Goal: Transaction & Acquisition: Subscribe to service/newsletter

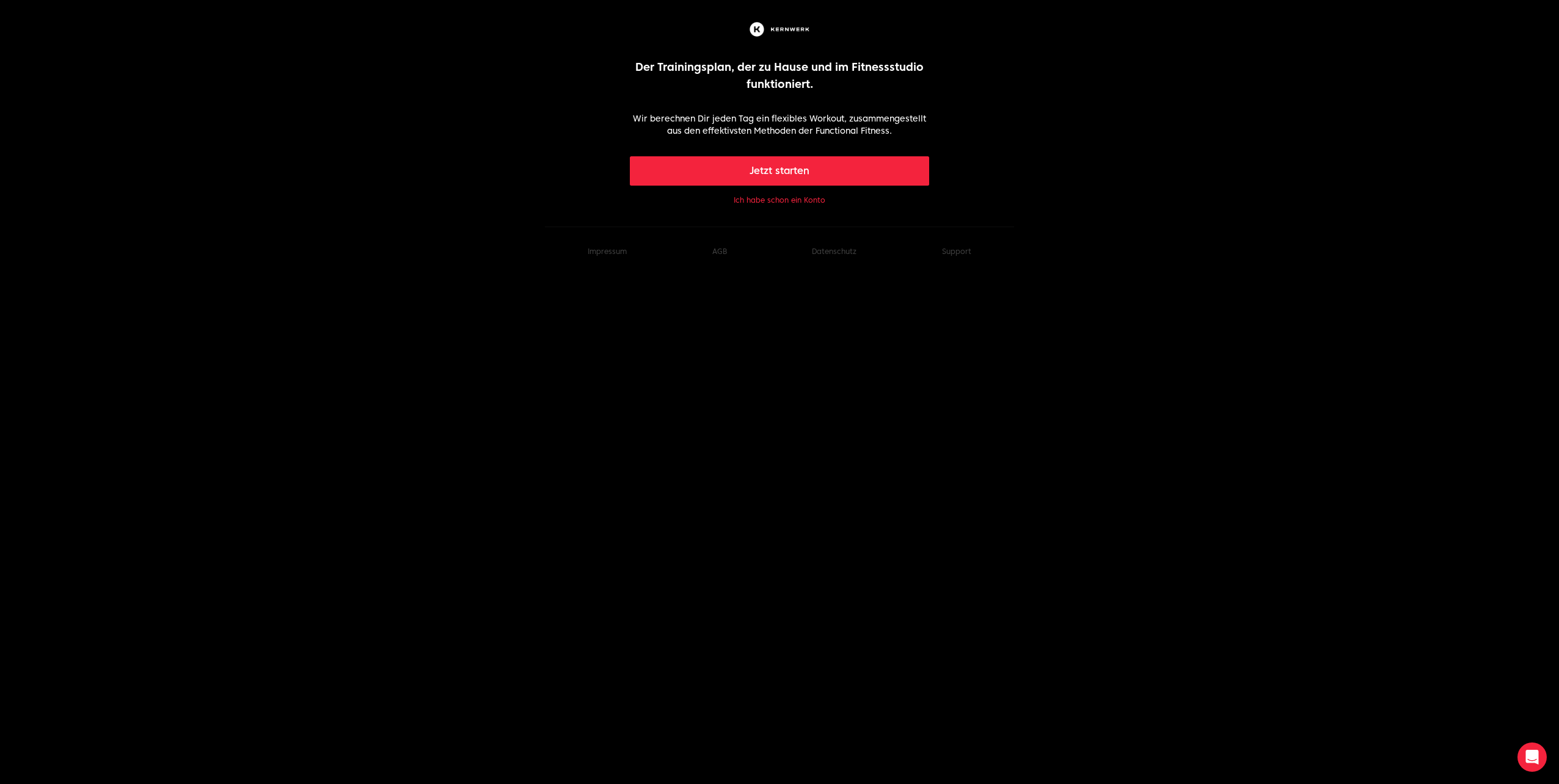
click at [778, 174] on button "Jetzt starten" at bounding box center [780, 171] width 300 height 29
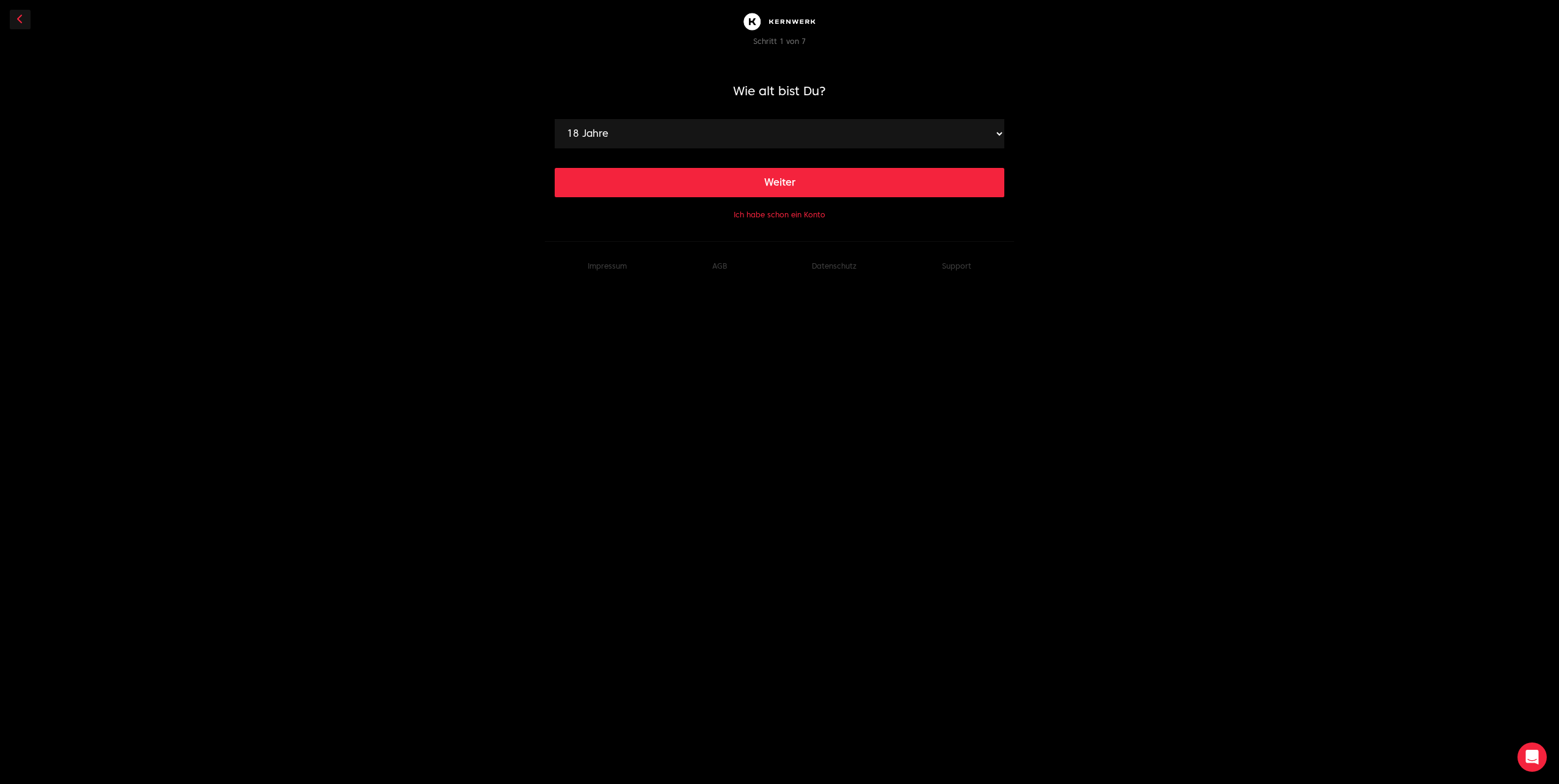
click at [746, 182] on button "Weiter" at bounding box center [779, 182] width 449 height 29
click at [745, 188] on button "Weiter" at bounding box center [779, 182] width 449 height 29
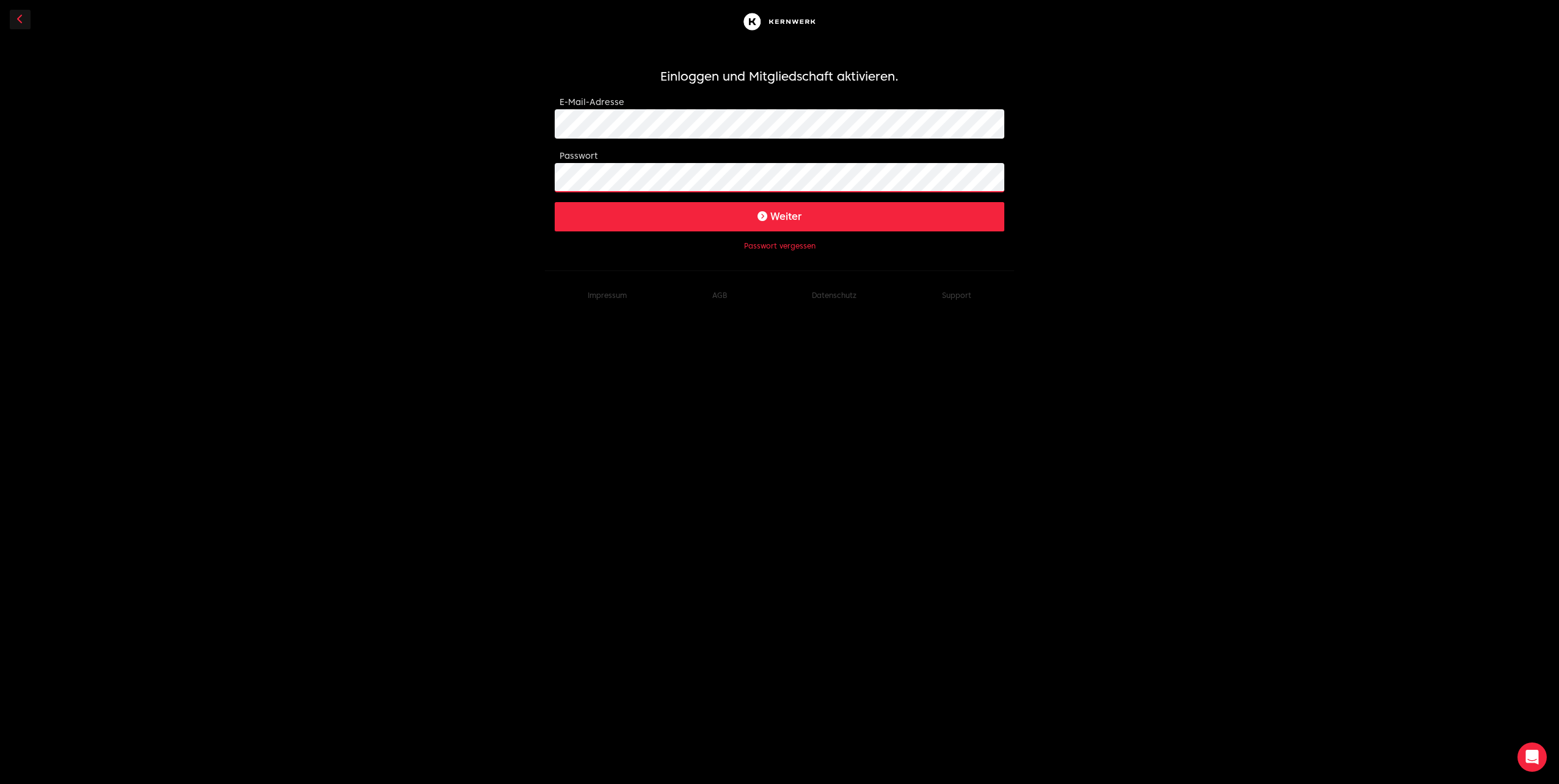
click button "Weiter" at bounding box center [779, 217] width 449 height 29
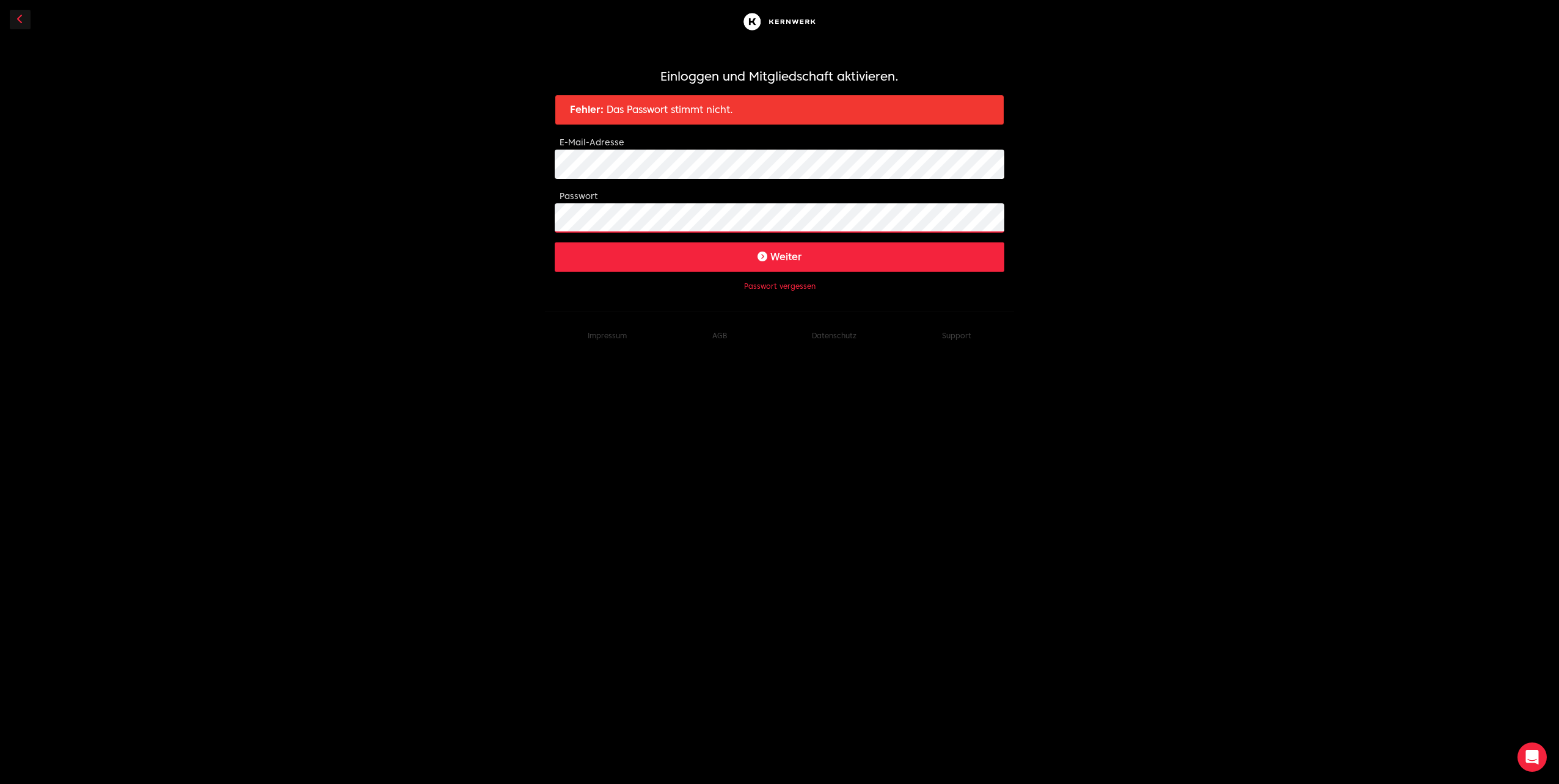
click at [528, 220] on body "Einloggen und Mitgliedschaft aktivieren. Fehler: Das Passwort stimmt nicht. E-M…" at bounding box center [779, 180] width 1559 height 360
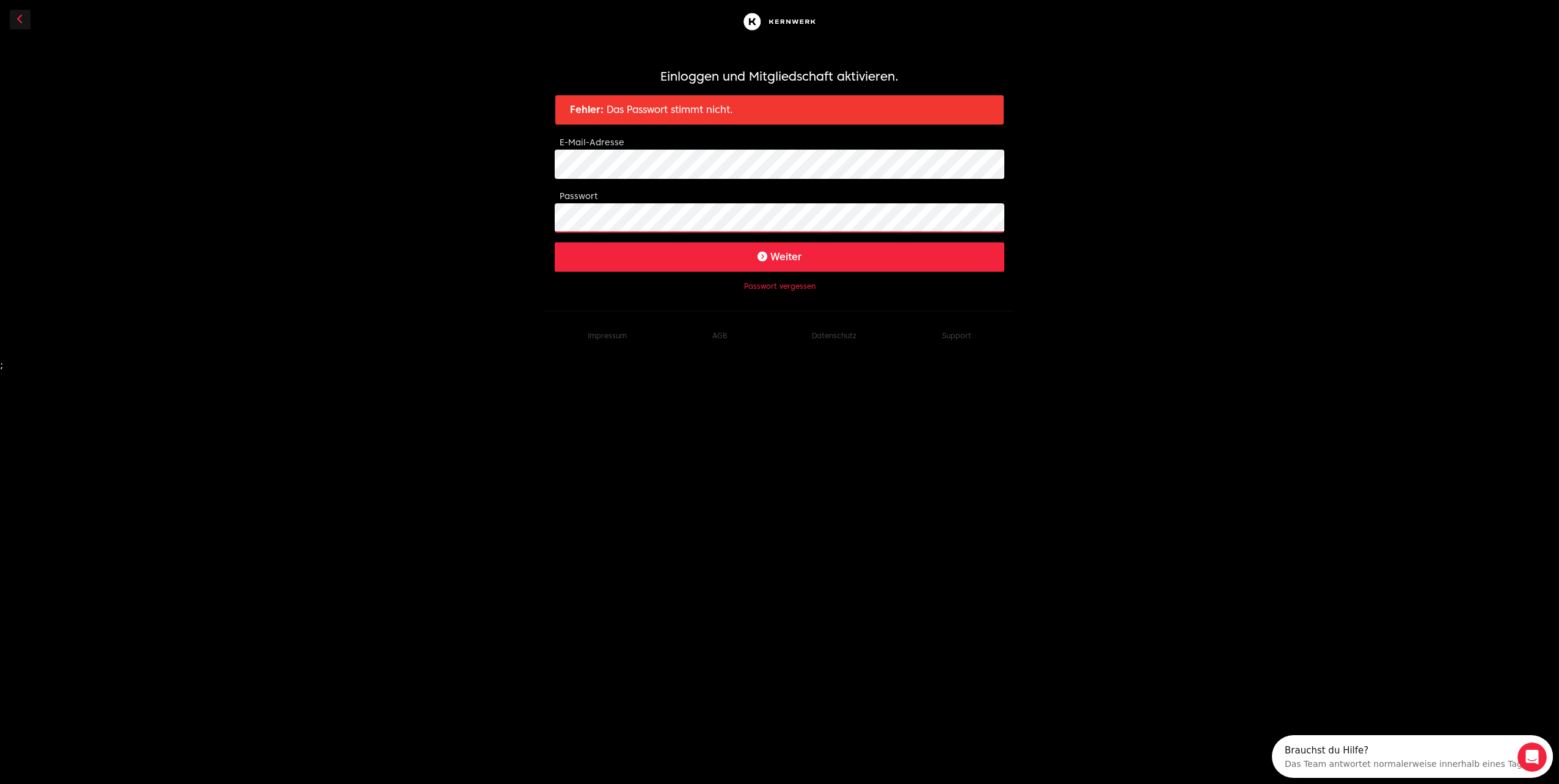
click button "Weiter" at bounding box center [779, 257] width 449 height 29
click at [444, 212] on body "Einloggen und Mitgliedschaft aktivieren. Fehler: Das Passwort stimmt nicht. E-M…" at bounding box center [779, 185] width 1559 height 370
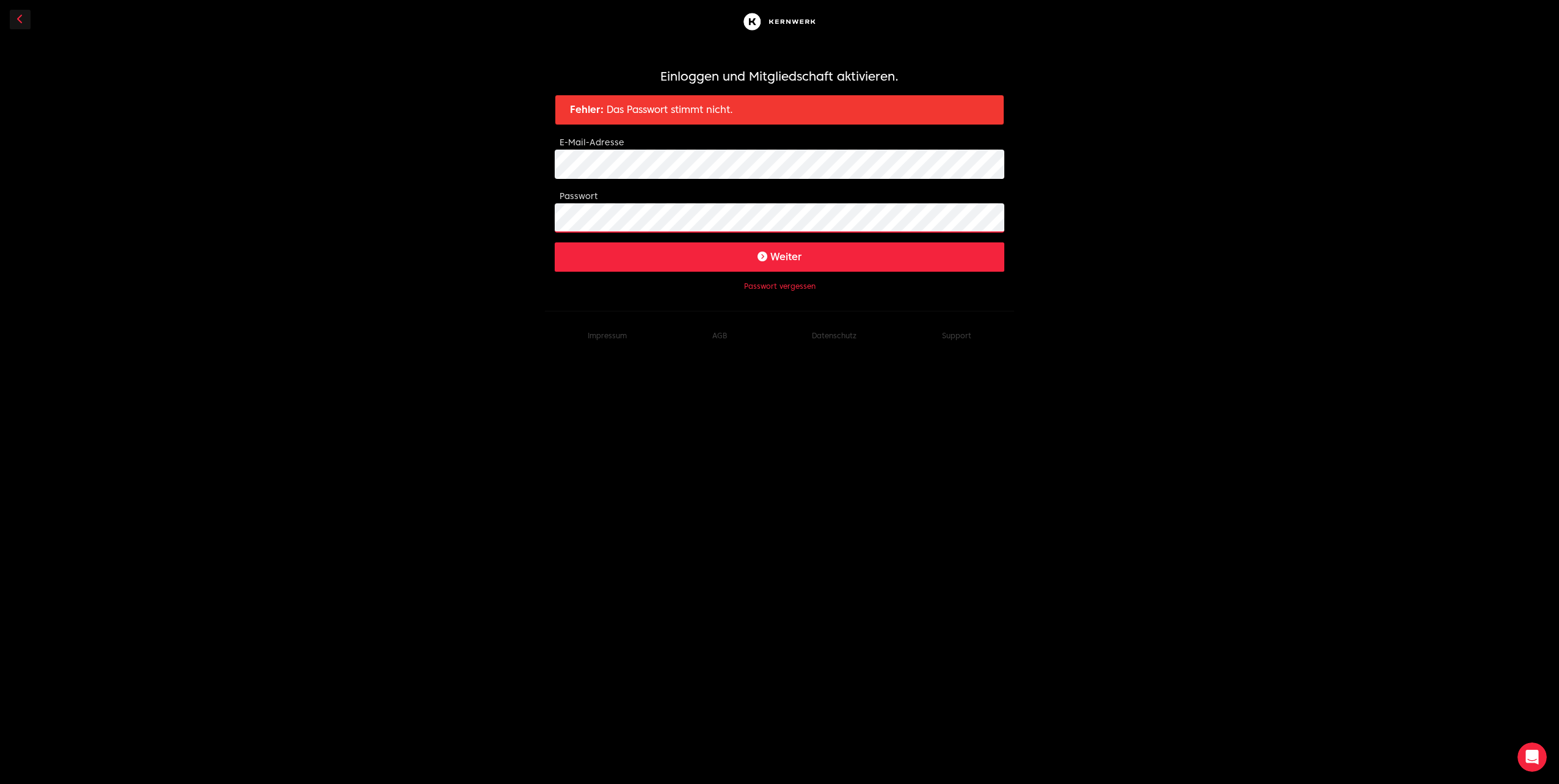
click button "Weiter" at bounding box center [779, 257] width 449 height 29
click at [785, 285] on button "Passwort vergessen" at bounding box center [779, 286] width 71 height 9
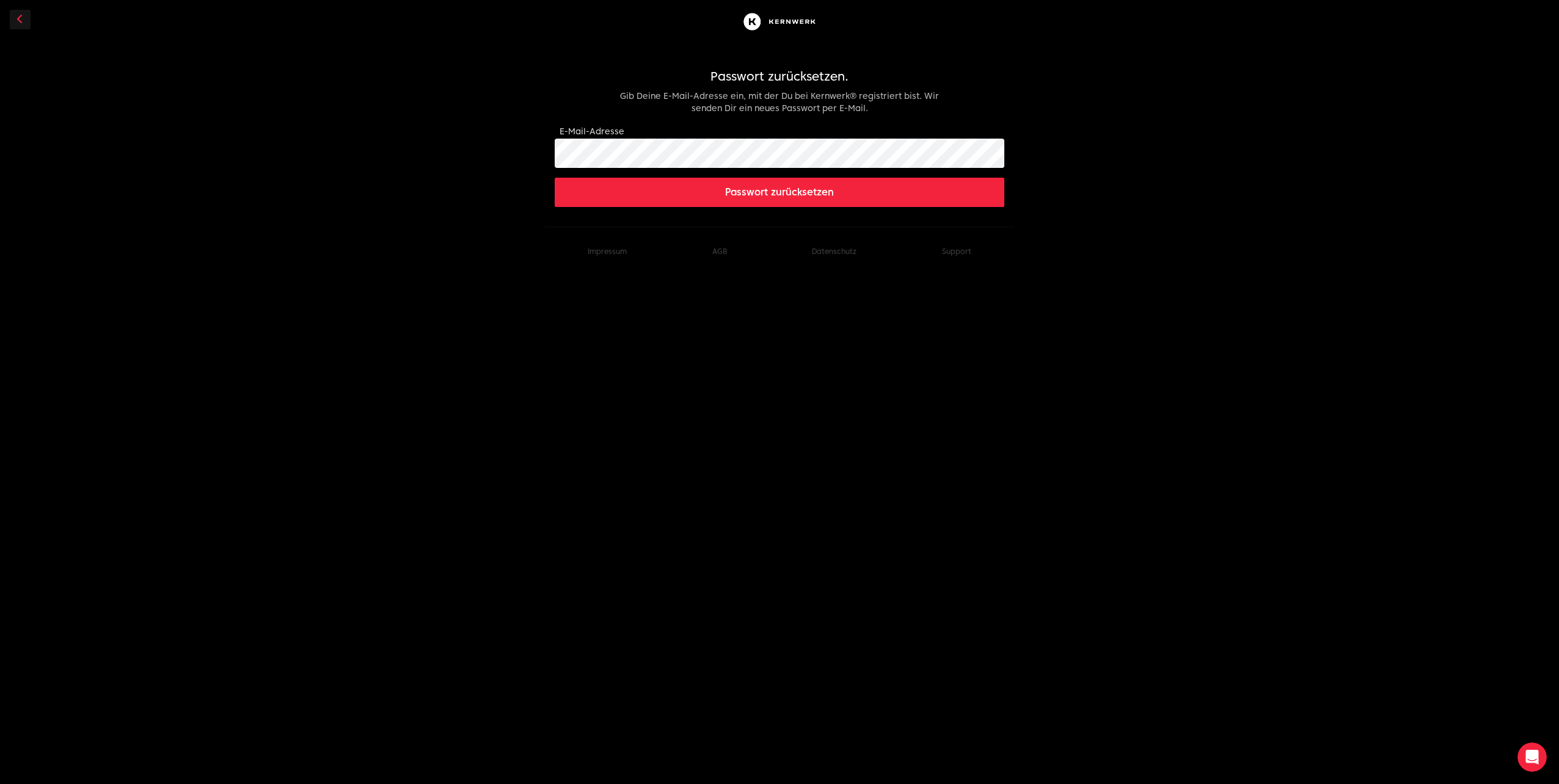
click at [756, 198] on button "Passwort zurücksetzen" at bounding box center [779, 193] width 449 height 29
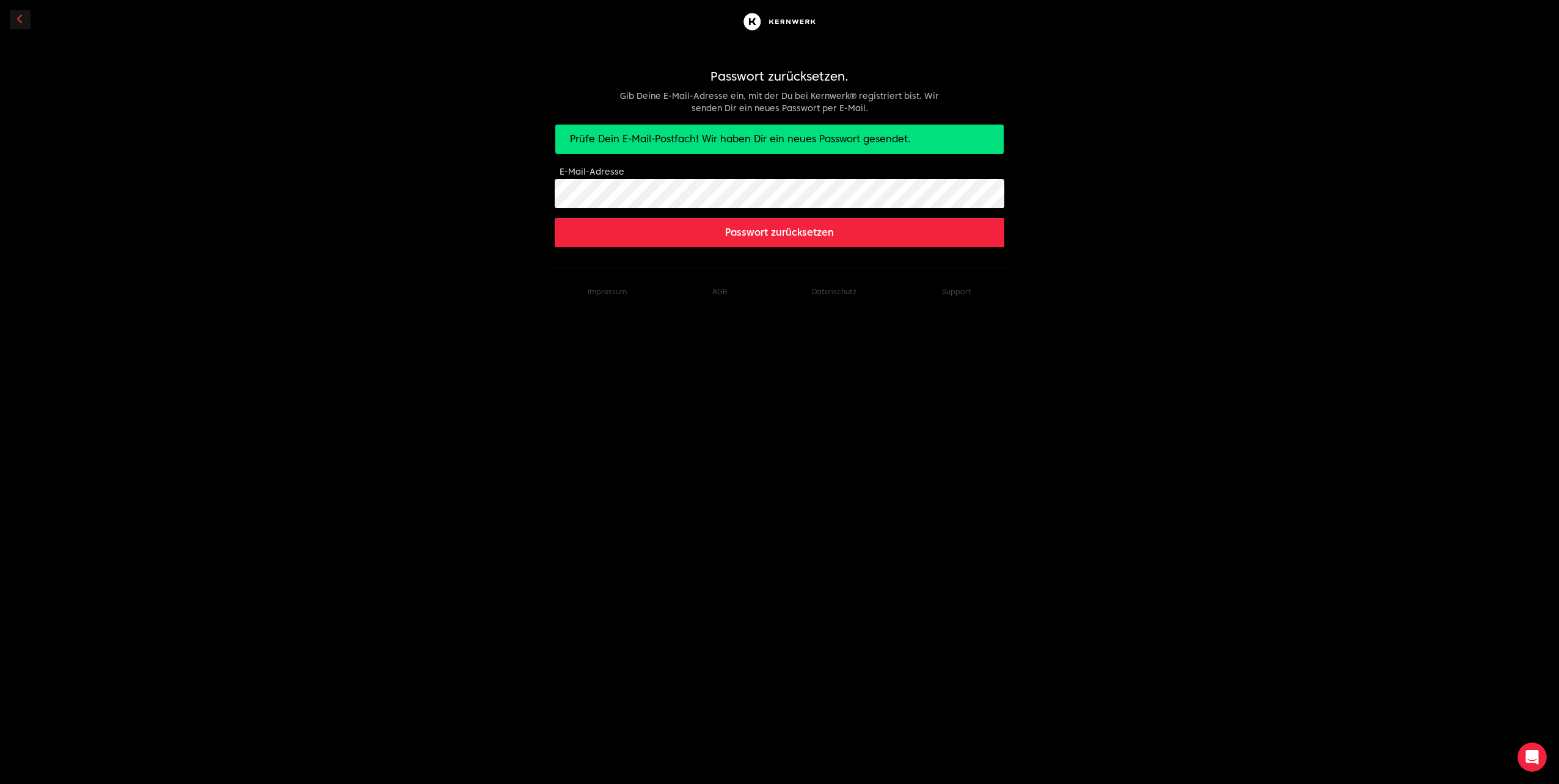
click at [814, 234] on button "Passwort zurücksetzen" at bounding box center [779, 233] width 449 height 29
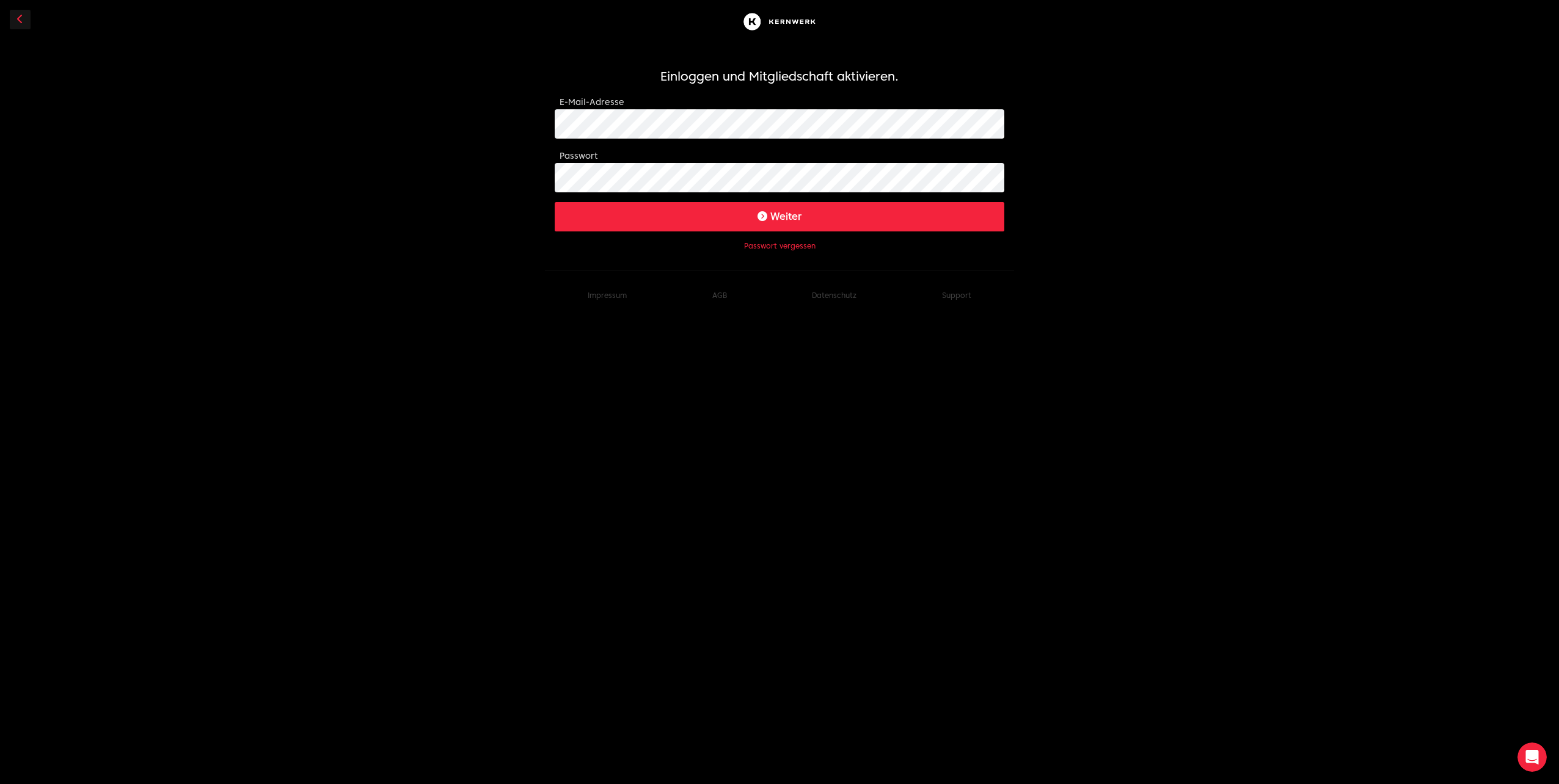
click at [637, 214] on button "Weiter" at bounding box center [779, 217] width 449 height 29
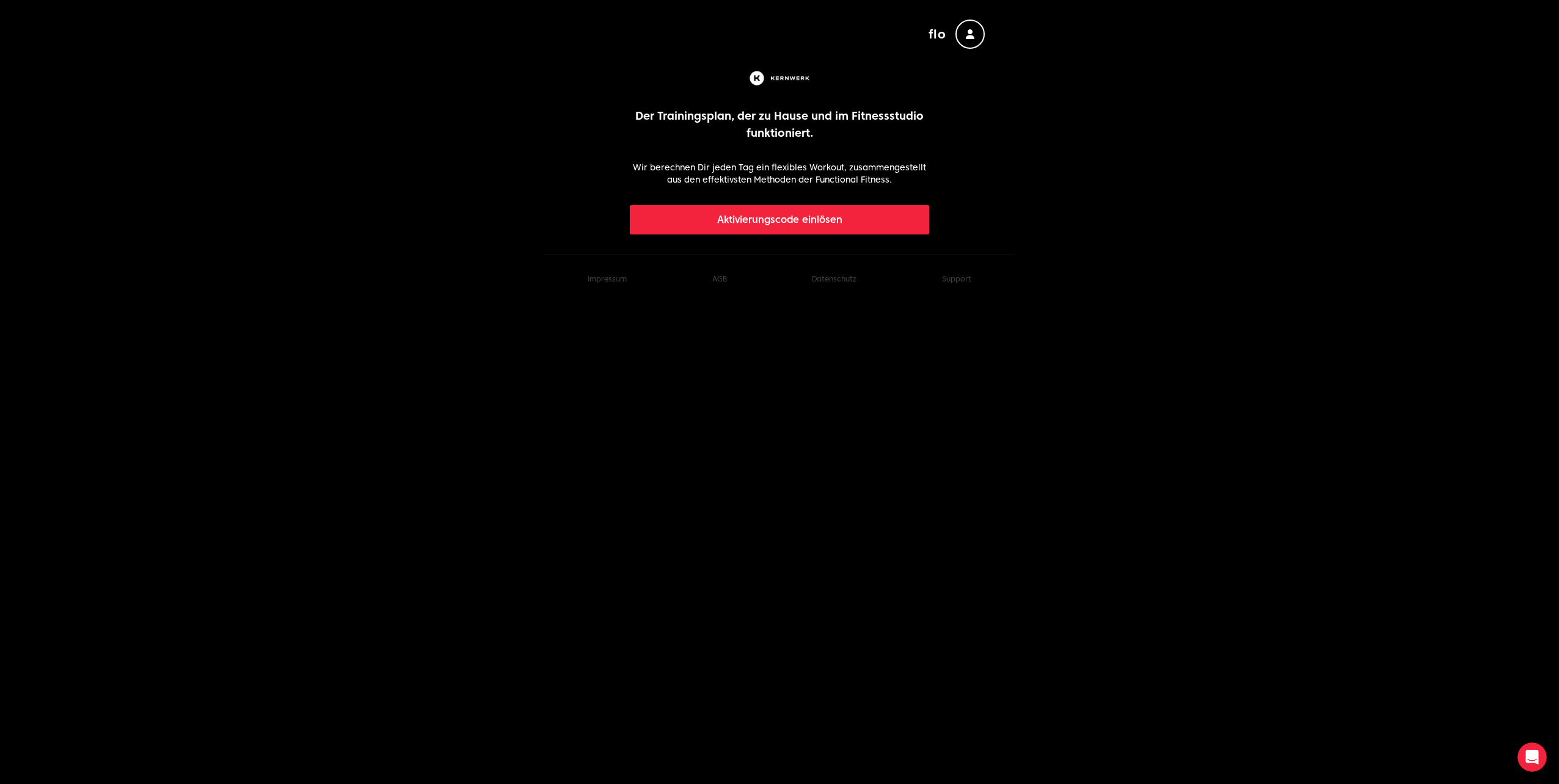
click at [939, 38] on span "flo" at bounding box center [937, 34] width 18 height 17
click at [964, 38] on div "button" at bounding box center [970, 34] width 29 height 29
click at [970, 34] on icon "button" at bounding box center [970, 33] width 9 height 9
click at [765, 80] on img at bounding box center [780, 78] width 65 height 20
click at [825, 223] on button "Aktivierungscode einlösen" at bounding box center [780, 220] width 300 height 29
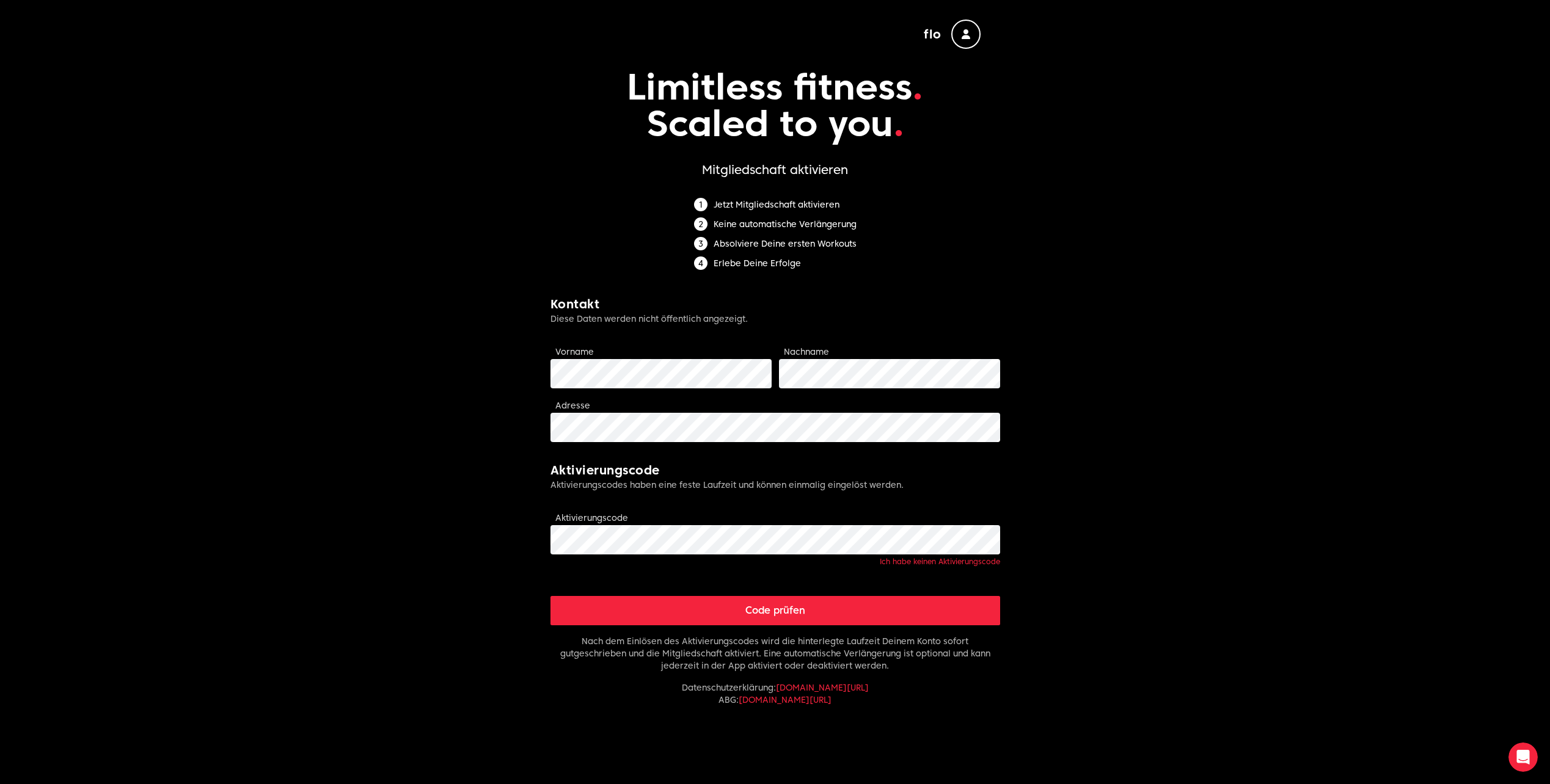
click at [891, 560] on link "Ich habe keinen Aktivierungscode" at bounding box center [940, 561] width 121 height 9
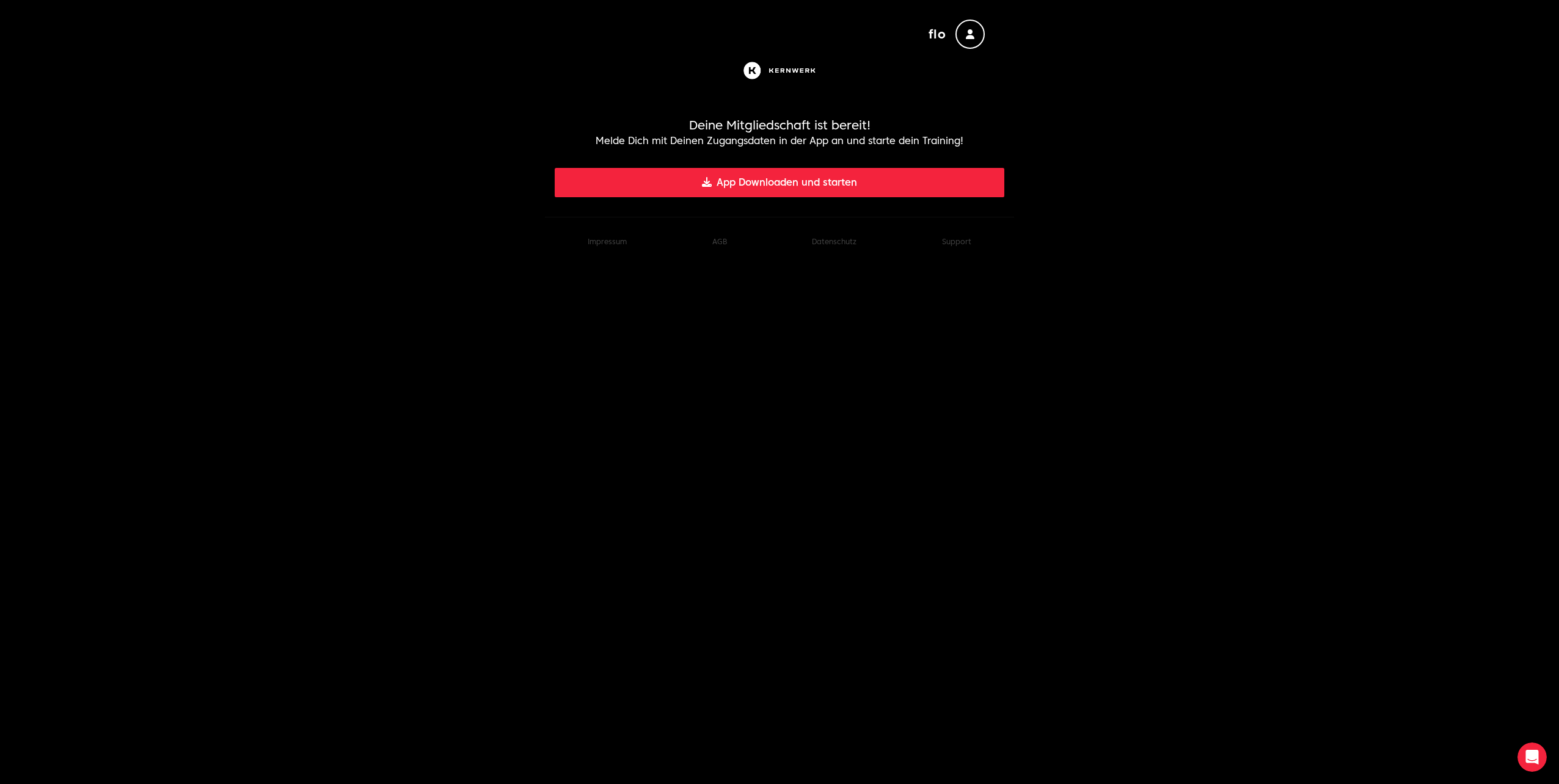
click at [724, 184] on button "App Downloaden und starten" at bounding box center [779, 182] width 449 height 29
click at [961, 39] on div "button" at bounding box center [970, 34] width 29 height 29
click at [935, 36] on span "flo" at bounding box center [937, 34] width 18 height 17
